Goal: Navigation & Orientation: Go to known website

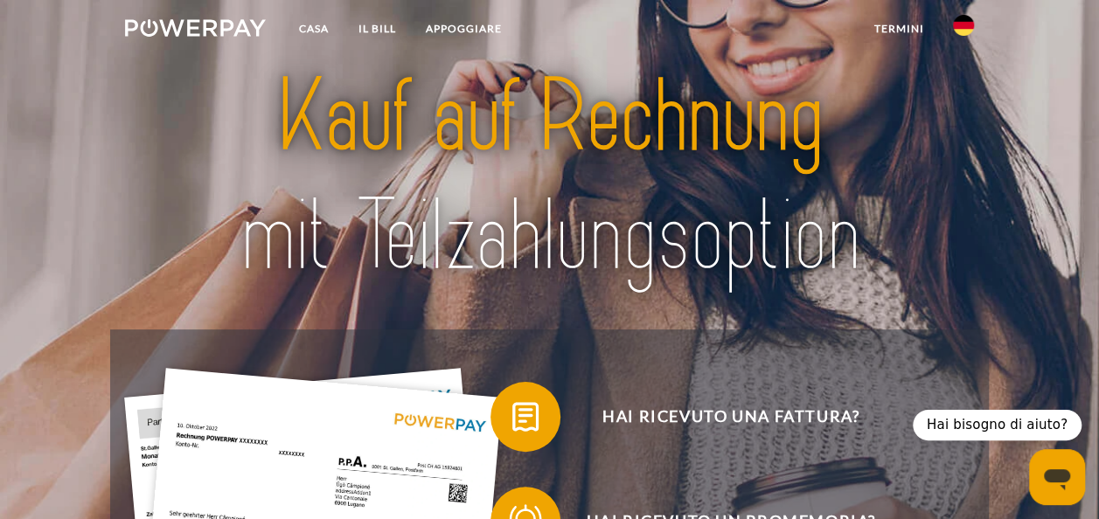
click at [966, 31] on img at bounding box center [963, 25] width 21 height 21
click at [960, 123] on img at bounding box center [963, 126] width 21 height 21
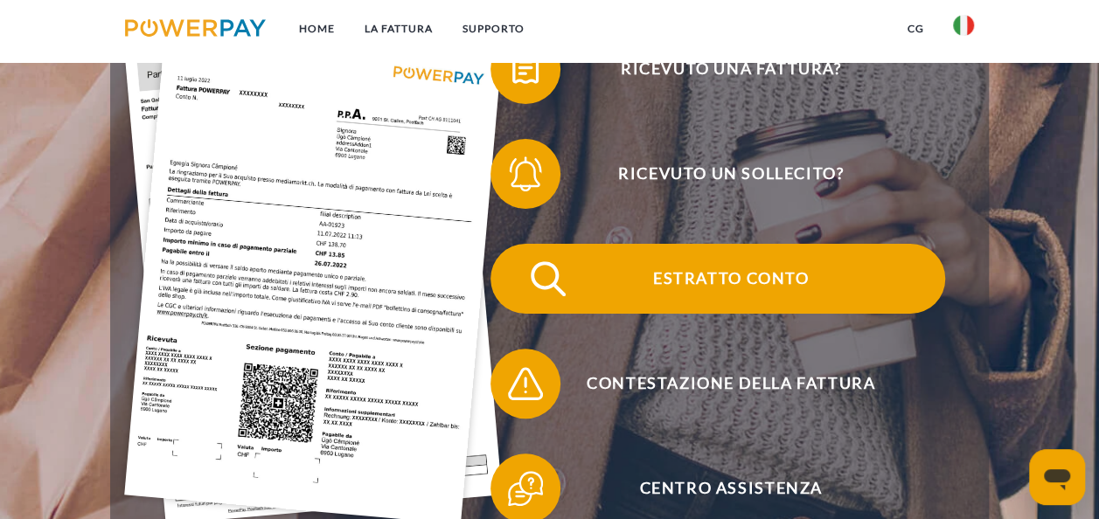
scroll to position [350, 0]
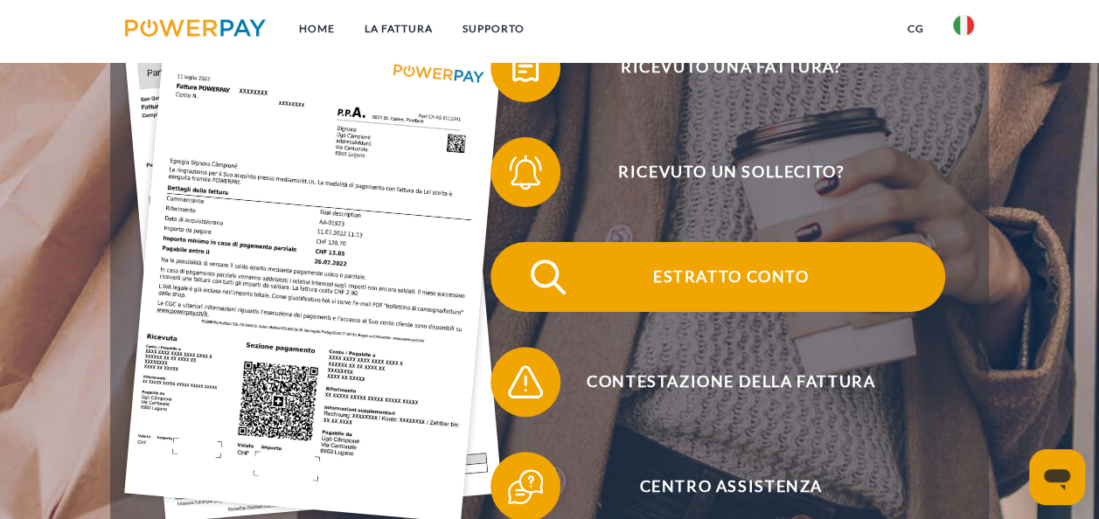
click at [536, 278] on span at bounding box center [521, 276] width 87 height 87
